Goal: Navigation & Orientation: Find specific page/section

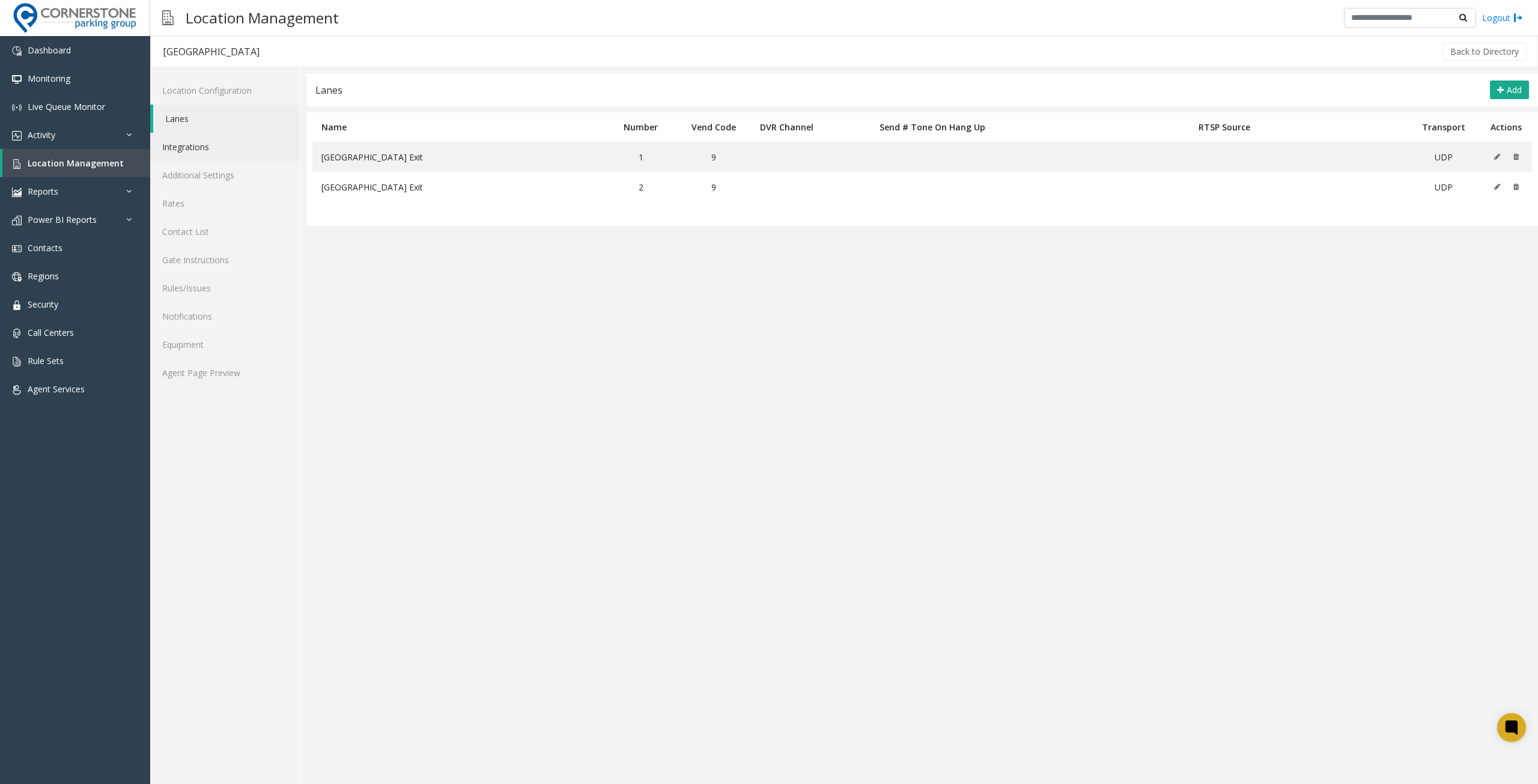
click at [186, 143] on link "Integrations" at bounding box center [225, 147] width 150 height 28
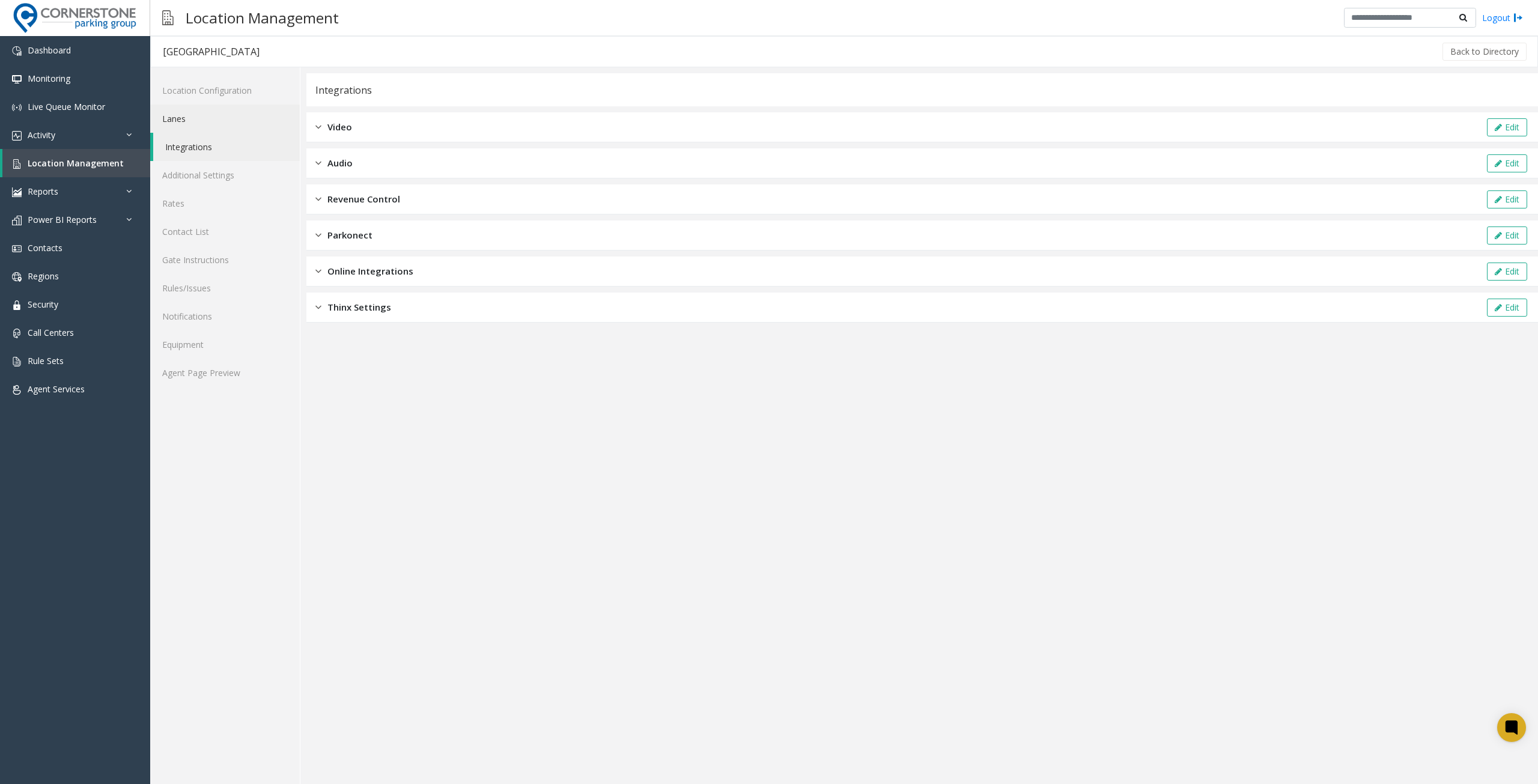
click at [187, 118] on link "Lanes" at bounding box center [225, 119] width 150 height 28
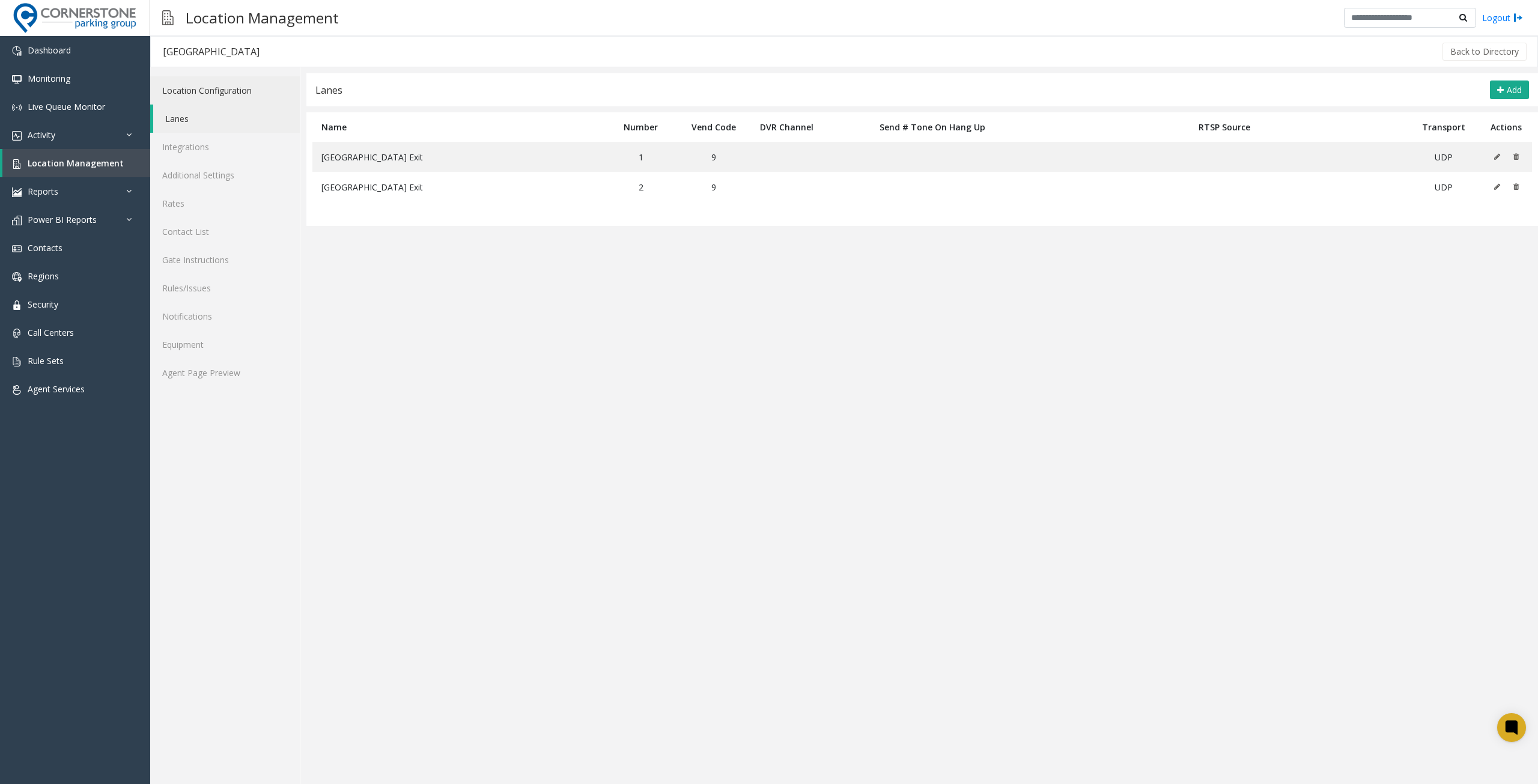
click at [196, 87] on link "Location Configuration" at bounding box center [225, 91] width 150 height 28
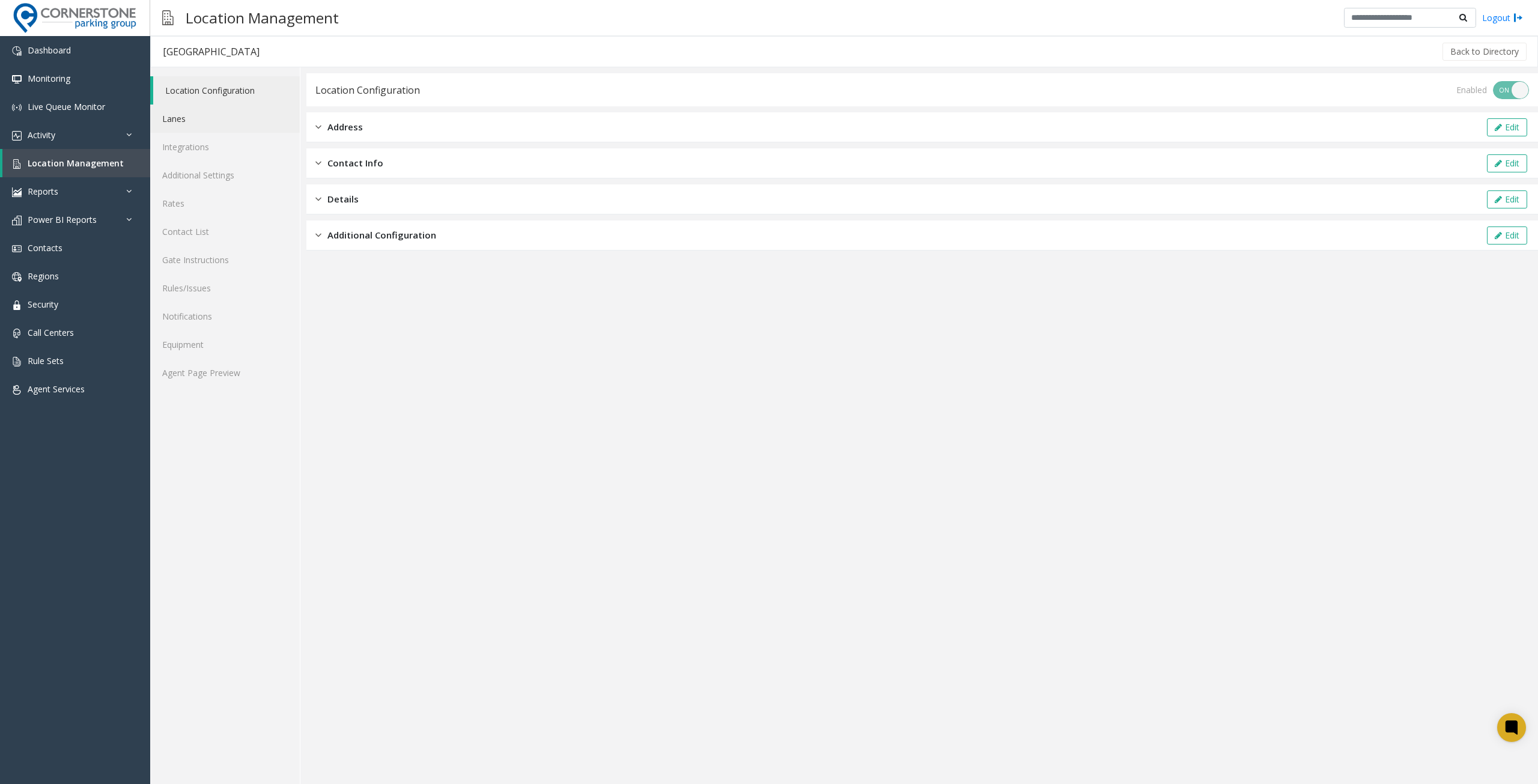
click at [192, 115] on link "Lanes" at bounding box center [225, 119] width 150 height 28
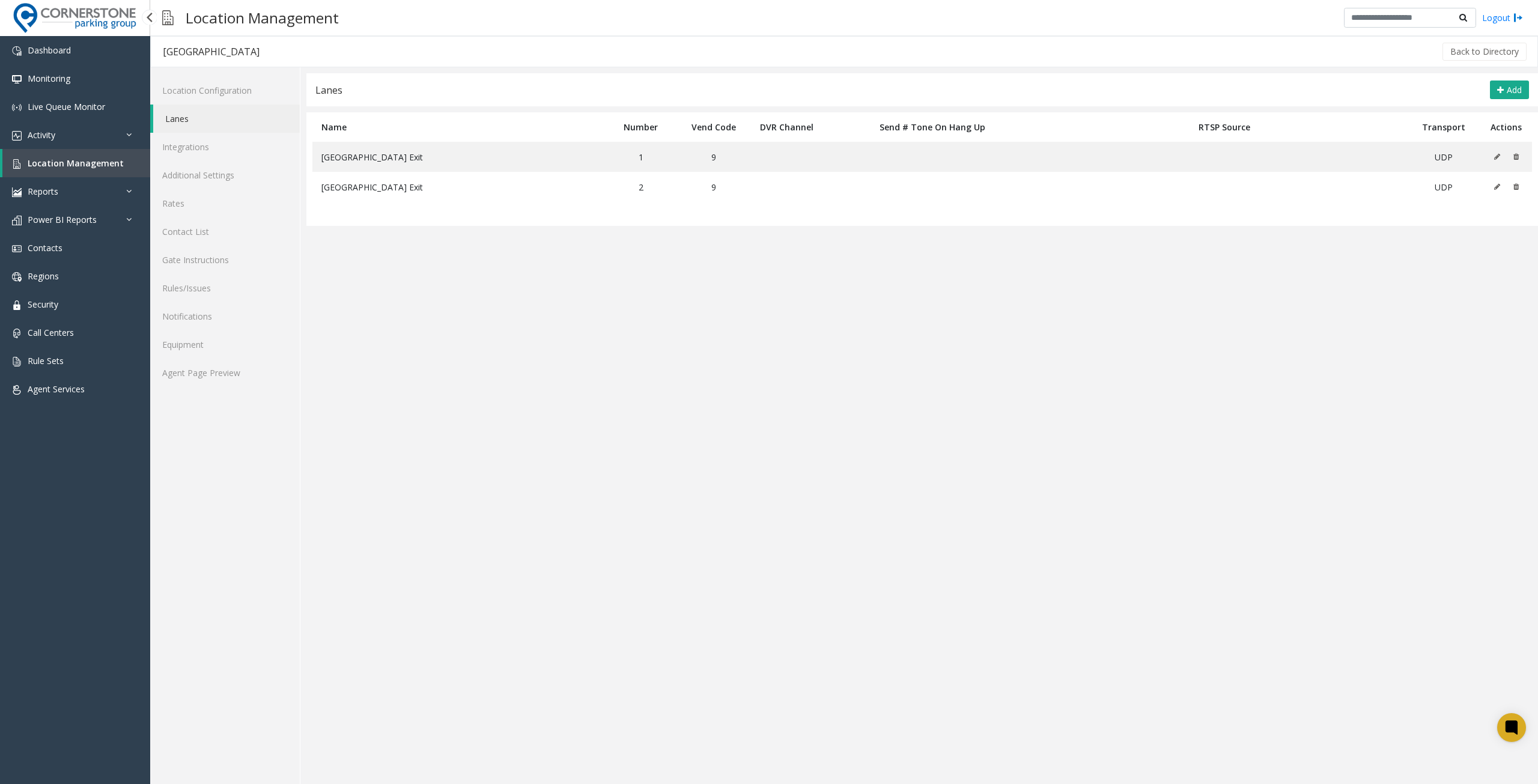
click at [103, 161] on span "Location Management" at bounding box center [76, 163] width 96 height 11
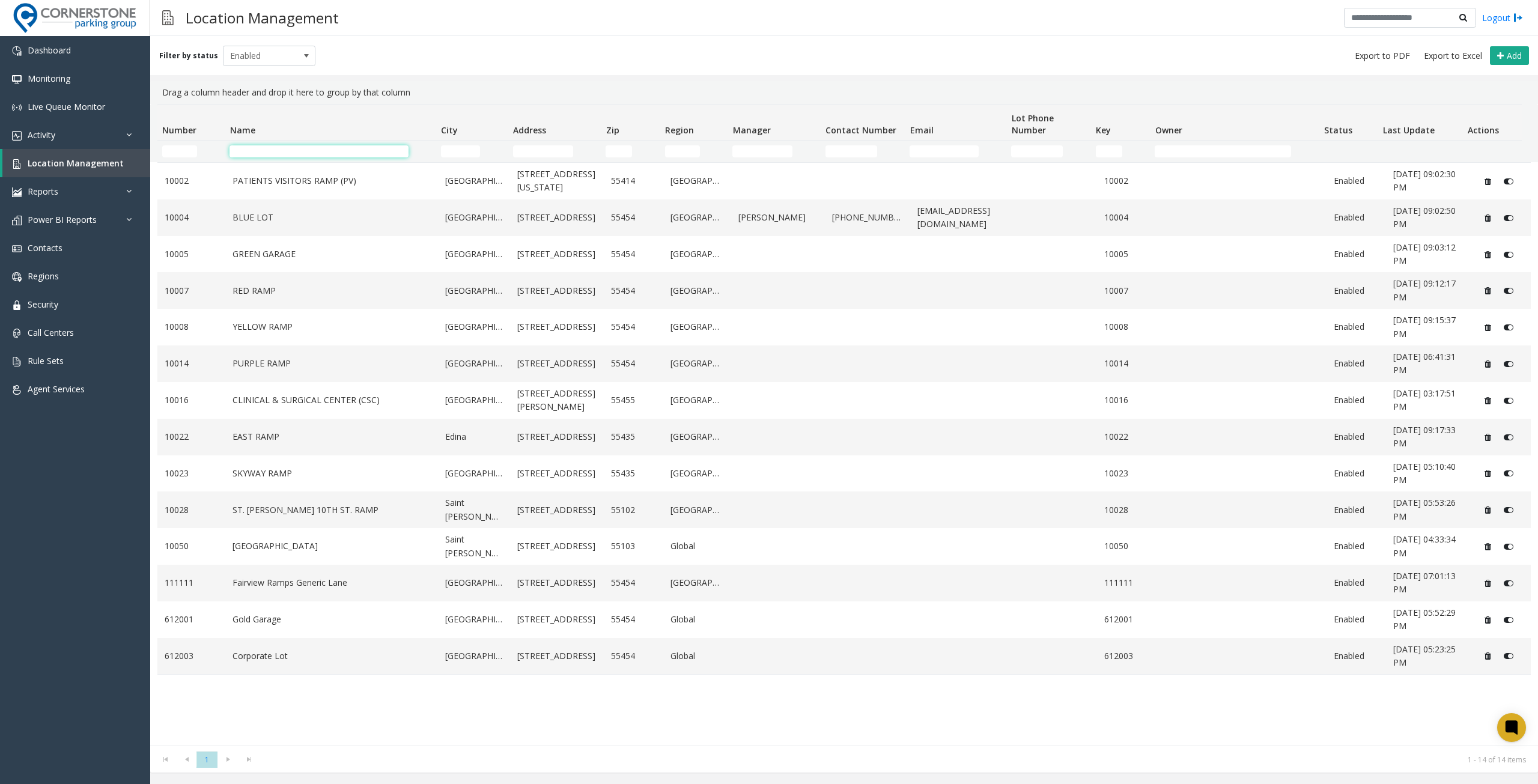
click at [298, 150] on input "Name Filter" at bounding box center [318, 150] width 178 height 12
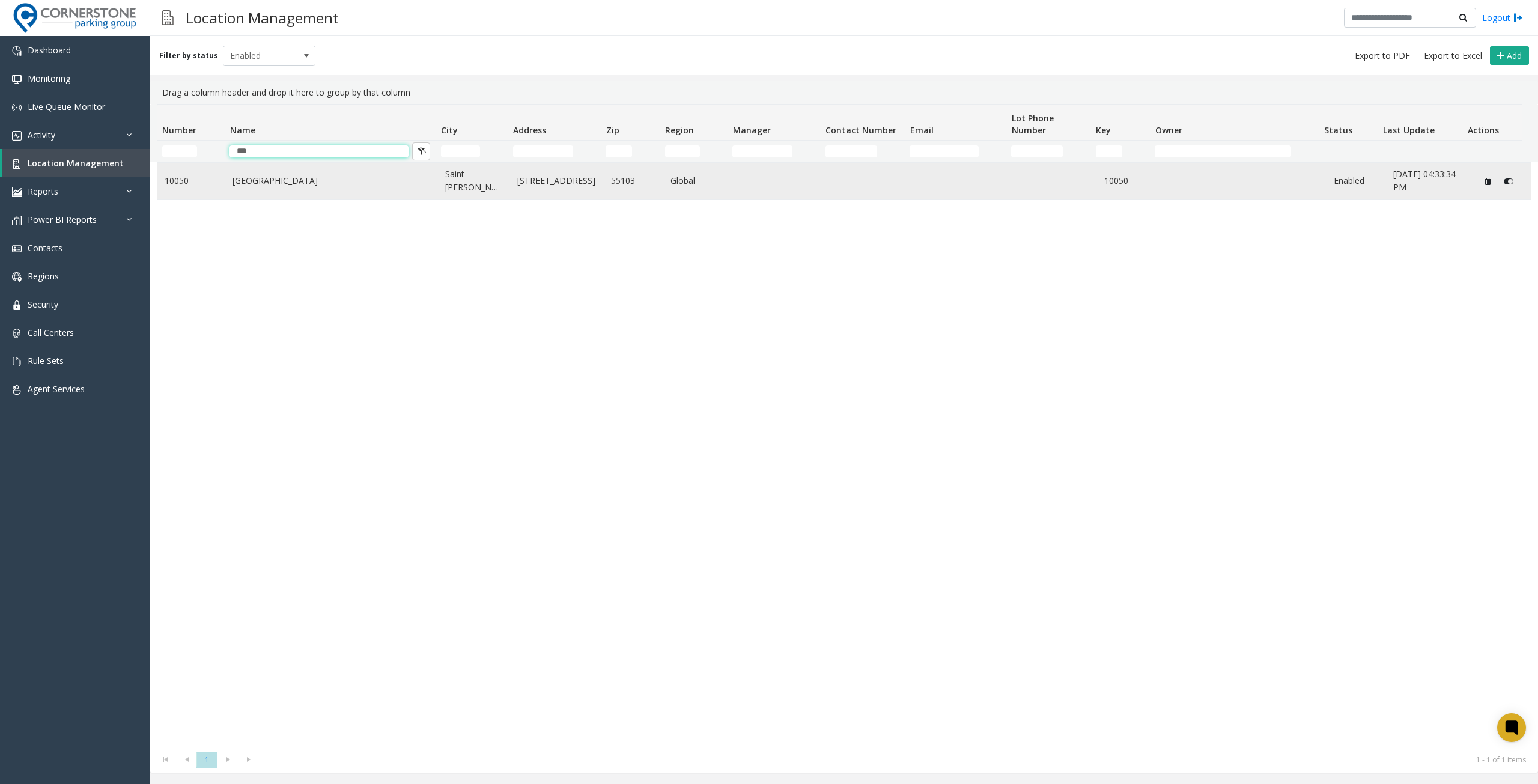
type input "***"
click at [344, 187] on link "[GEOGRAPHIC_DATA]" at bounding box center [332, 180] width 199 height 13
